Goal: Find specific page/section

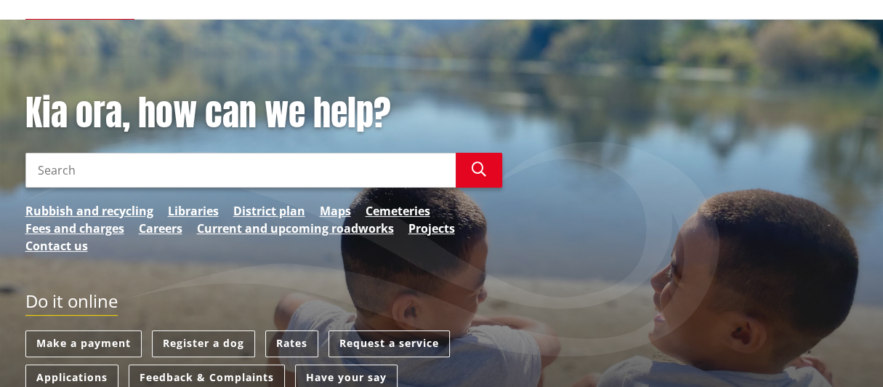
scroll to position [145, 0]
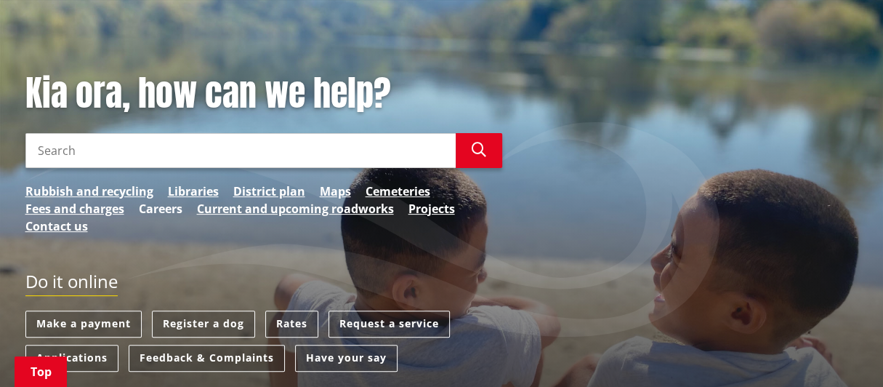
click at [166, 210] on link "Careers" at bounding box center [161, 208] width 44 height 17
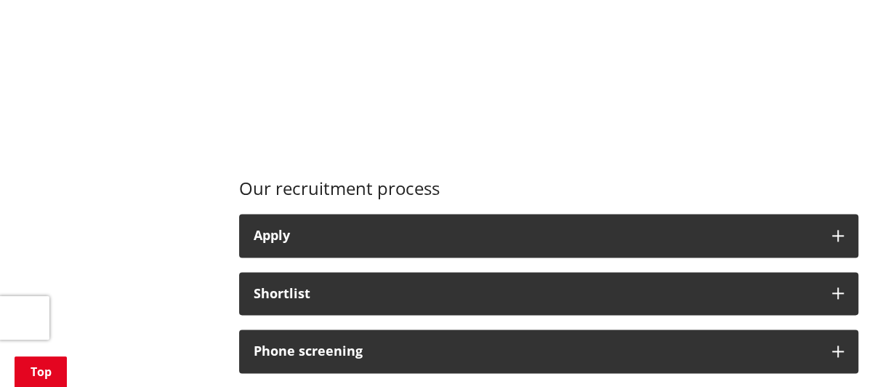
scroll to position [1017, 0]
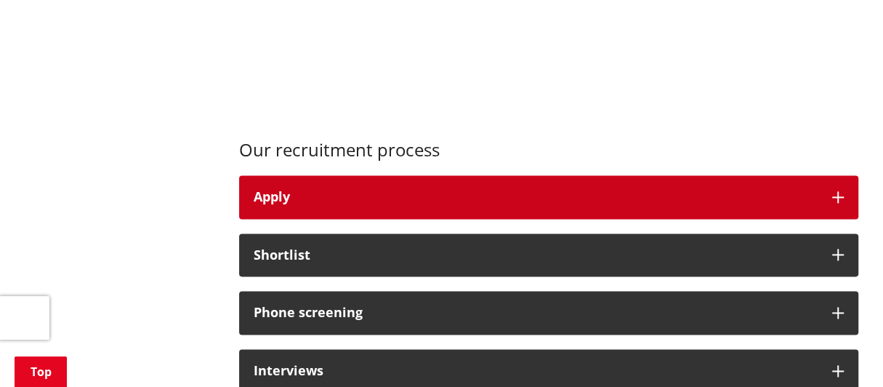
click at [838, 200] on icon "button" at bounding box center [838, 197] width 12 height 12
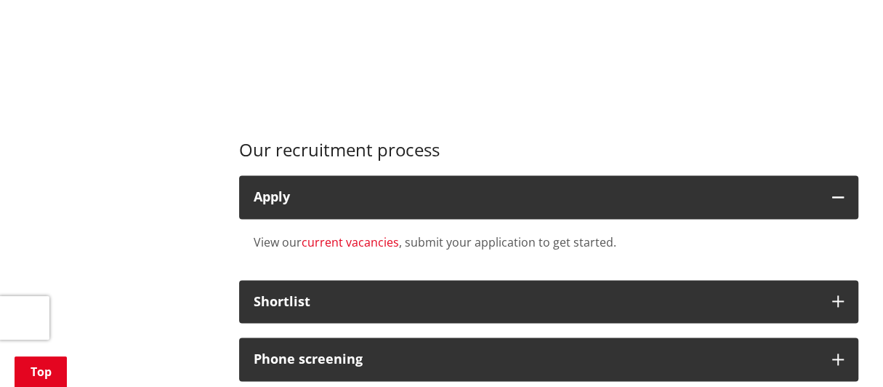
click at [348, 245] on link "current vacancies" at bounding box center [350, 242] width 97 height 16
